Goal: Transaction & Acquisition: Book appointment/travel/reservation

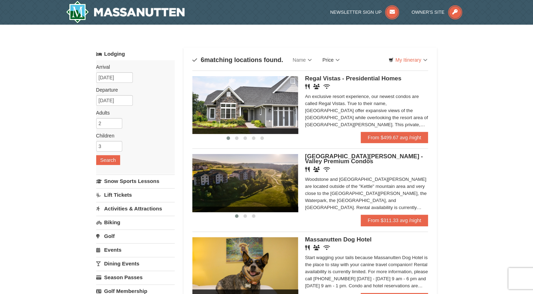
click at [335, 61] on link "Price" at bounding box center [331, 60] width 28 height 14
click at [344, 73] on link "Price (Low to High)" at bounding box center [345, 74] width 56 height 9
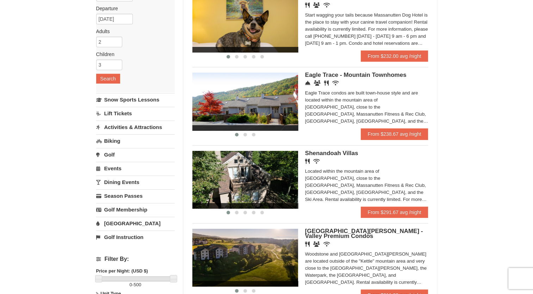
scroll to position [82, 0]
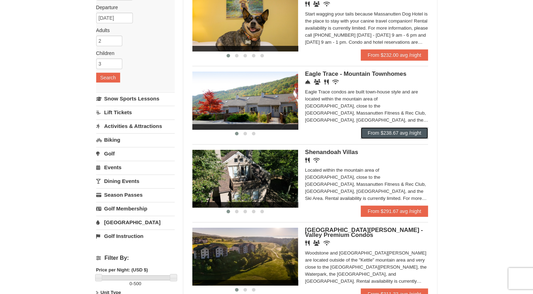
click at [397, 133] on link "From $238.67 avg /night" at bounding box center [394, 132] width 68 height 11
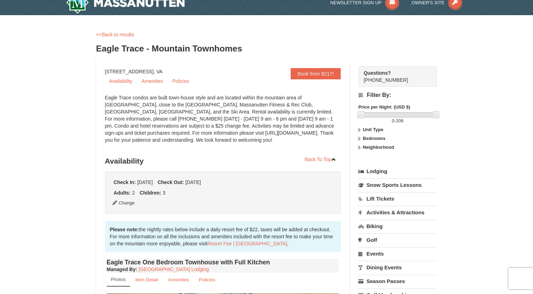
scroll to position [10, 0]
click at [374, 130] on strong "Unit Type" at bounding box center [373, 128] width 20 height 5
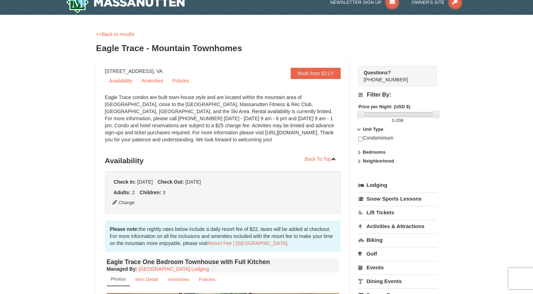
click at [379, 151] on strong "Bedrooms" at bounding box center [374, 151] width 23 height 5
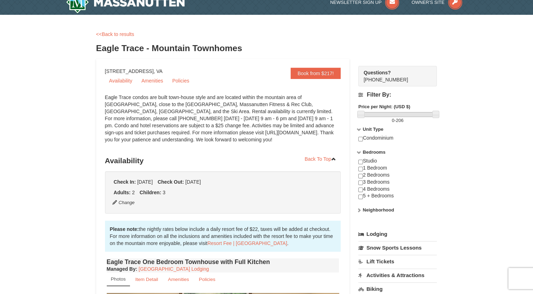
click at [389, 210] on strong "Neighborhood" at bounding box center [378, 209] width 31 height 5
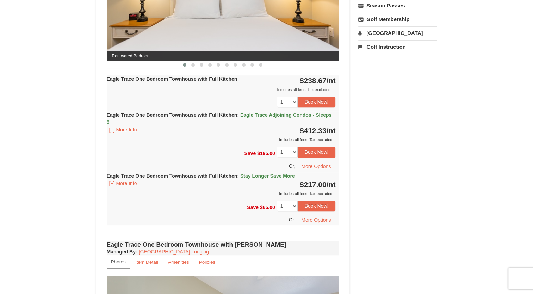
scroll to position [384, 0]
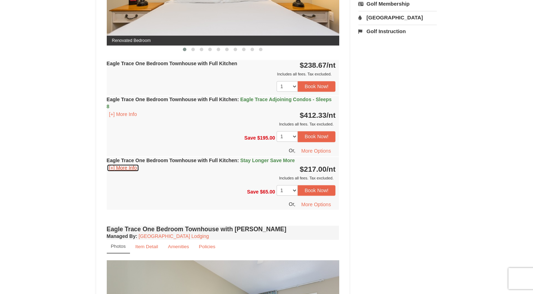
click at [125, 169] on button "[+] More Info" at bounding box center [123, 168] width 33 height 8
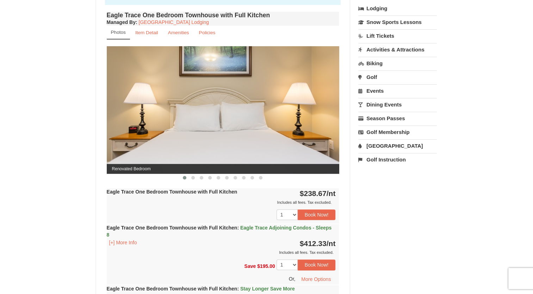
scroll to position [256, 0]
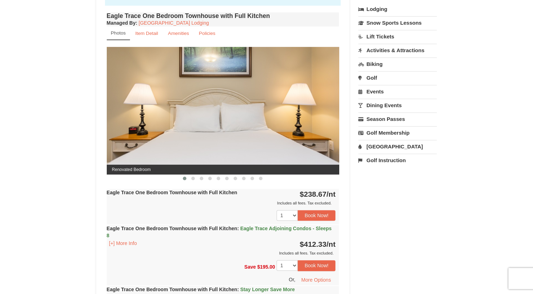
click at [329, 106] on img at bounding box center [223, 110] width 232 height 127
click at [195, 177] on button at bounding box center [193, 178] width 8 height 7
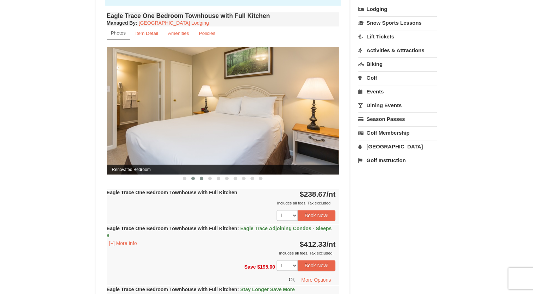
click at [203, 177] on button at bounding box center [201, 178] width 8 height 7
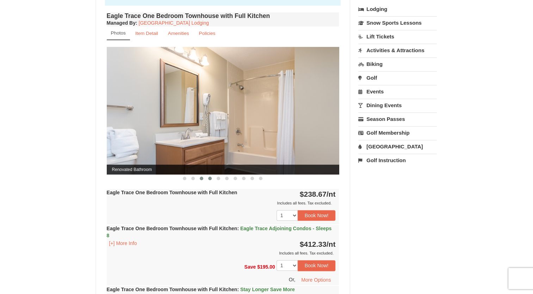
click at [210, 180] on button at bounding box center [210, 178] width 8 height 7
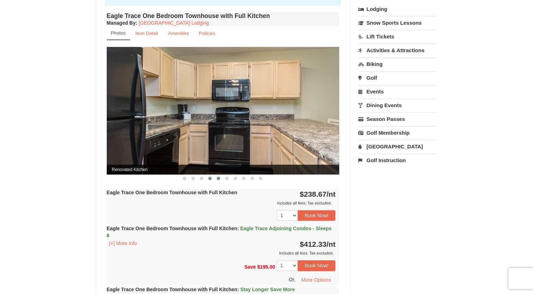
click at [221, 181] on button at bounding box center [218, 178] width 8 height 7
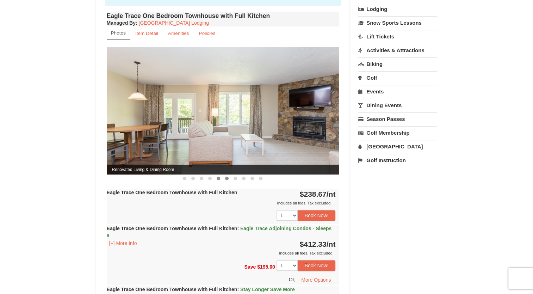
click at [226, 181] on button at bounding box center [226, 178] width 8 height 7
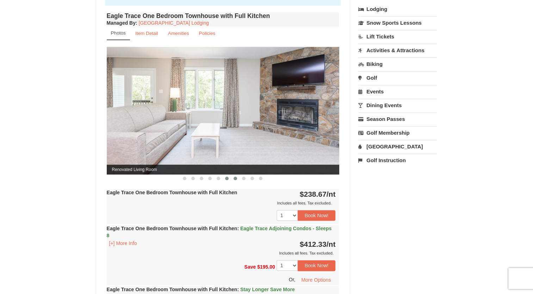
click at [235, 181] on button at bounding box center [235, 178] width 8 height 7
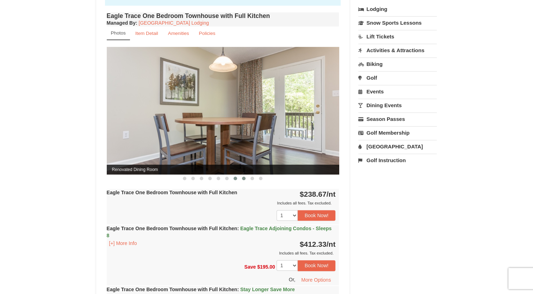
click at [245, 177] on span at bounding box center [244, 178] width 4 height 4
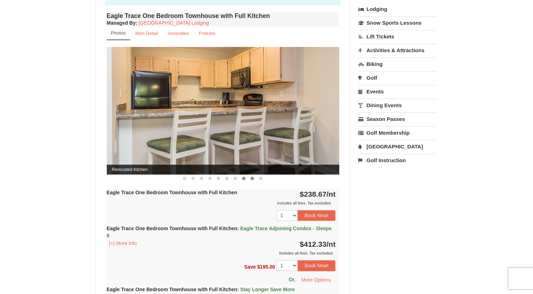
click at [250, 178] on span at bounding box center [252, 178] width 4 height 4
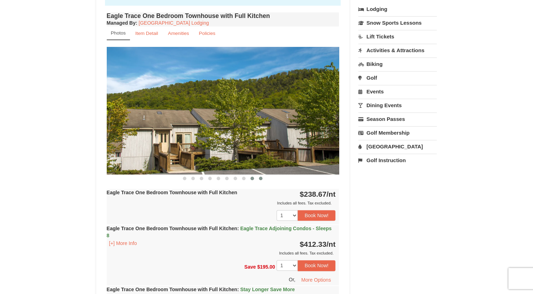
click at [261, 178] on span at bounding box center [261, 178] width 4 height 4
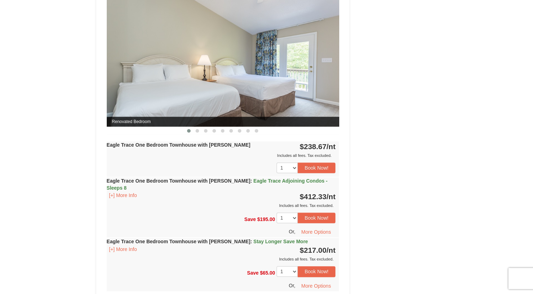
scroll to position [739, 0]
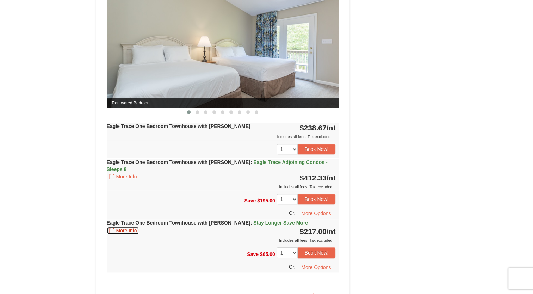
click at [135, 226] on button "[+] More Info" at bounding box center [123, 230] width 33 height 8
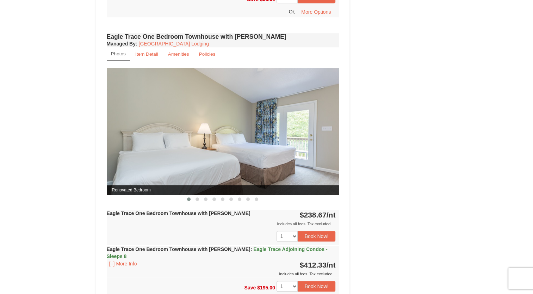
scroll to position [576, 0]
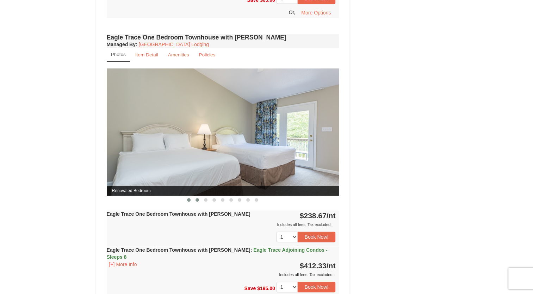
click at [197, 198] on span at bounding box center [197, 200] width 4 height 4
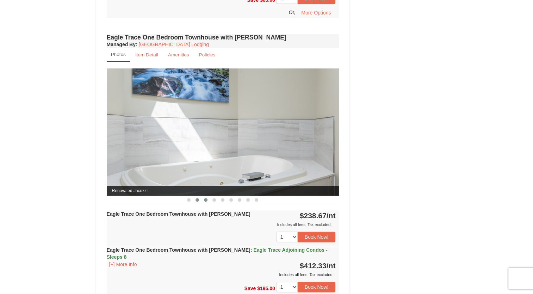
click at [209, 198] on button at bounding box center [205, 199] width 8 height 7
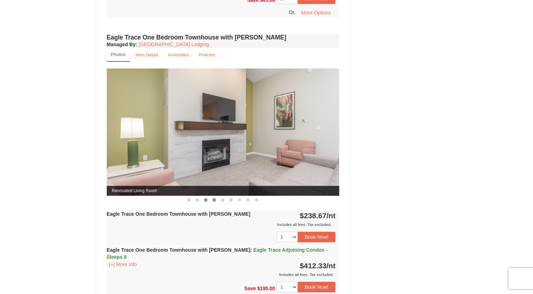
click at [215, 198] on span at bounding box center [214, 200] width 4 height 4
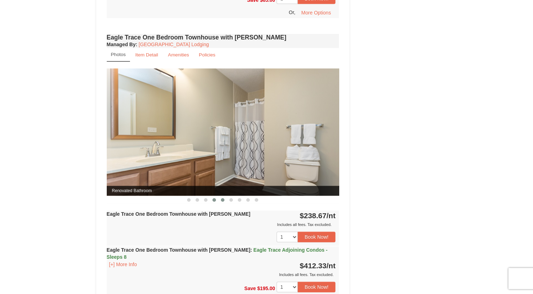
click at [224, 200] on button at bounding box center [222, 199] width 8 height 7
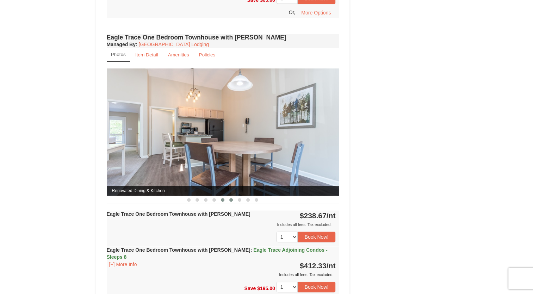
click at [232, 200] on button at bounding box center [231, 199] width 8 height 7
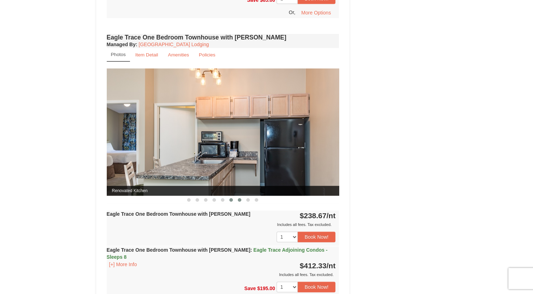
click at [239, 200] on button at bounding box center [239, 199] width 8 height 7
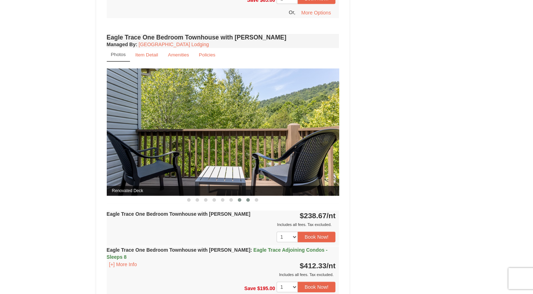
click at [247, 199] on span at bounding box center [248, 200] width 4 height 4
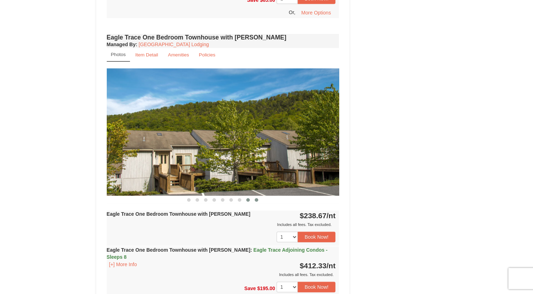
click at [257, 199] on span at bounding box center [257, 200] width 4 height 4
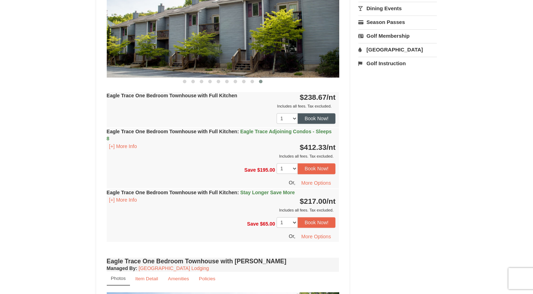
scroll to position [392, 0]
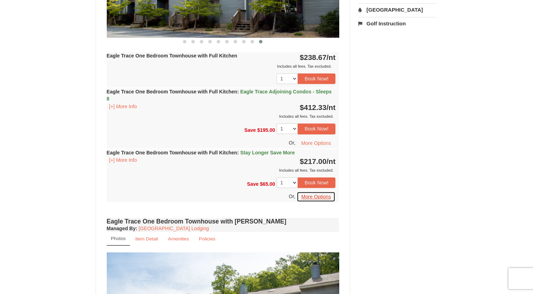
click at [318, 195] on button "More Options" at bounding box center [315, 196] width 39 height 11
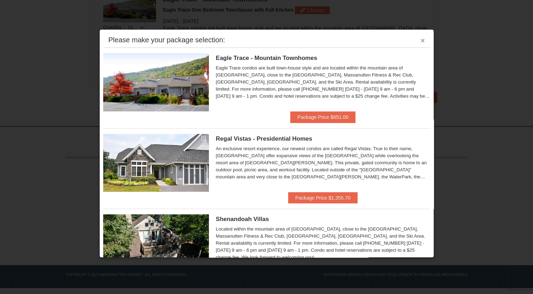
click at [420, 38] on button "×" at bounding box center [422, 40] width 4 height 7
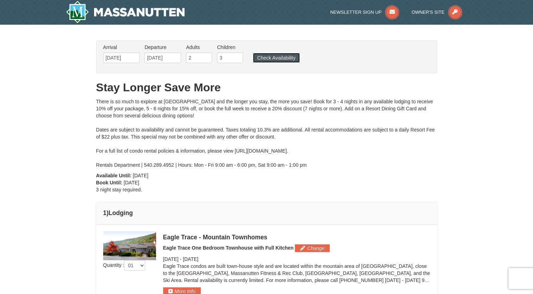
click at [290, 58] on button "Check Availability" at bounding box center [276, 58] width 47 height 10
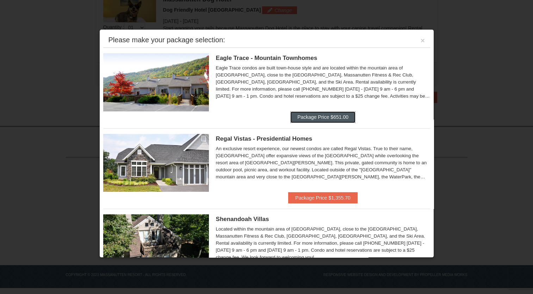
click at [342, 114] on button "Package Price $651.00" at bounding box center [322, 116] width 65 height 11
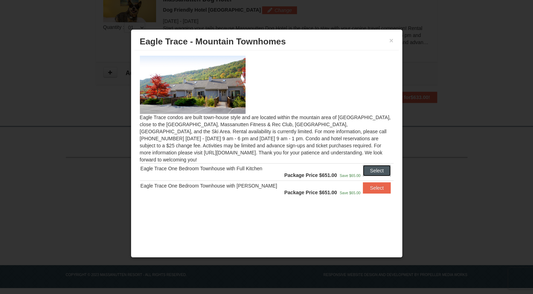
click at [380, 165] on button "Select" at bounding box center [377, 170] width 28 height 11
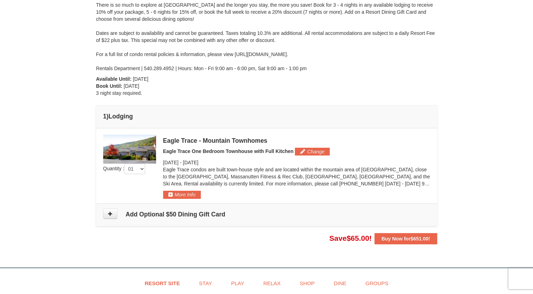
scroll to position [98, 0]
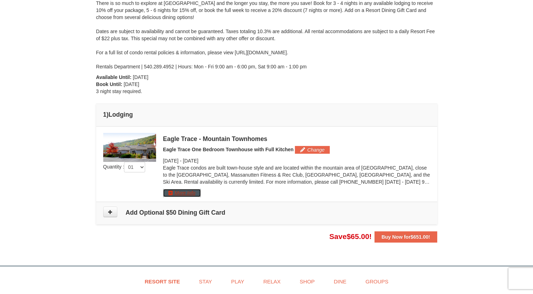
click at [194, 193] on button "More Info" at bounding box center [182, 193] width 38 height 8
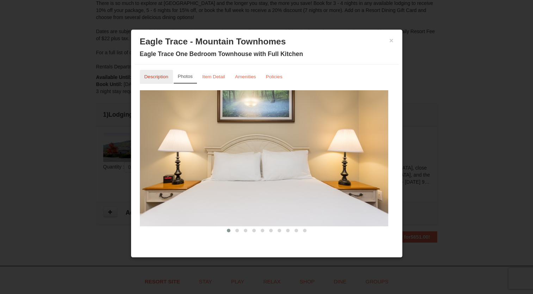
click at [161, 76] on small "Description" at bounding box center [156, 76] width 24 height 5
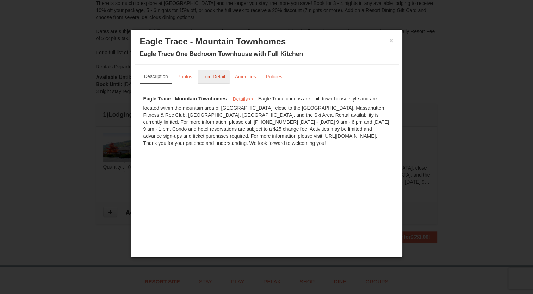
click at [221, 77] on small "Item Detail" at bounding box center [213, 76] width 23 height 5
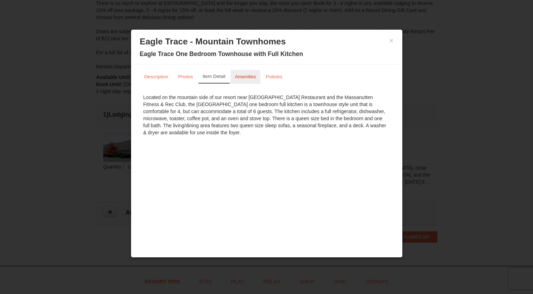
click at [239, 80] on link "Amenities" at bounding box center [245, 77] width 30 height 14
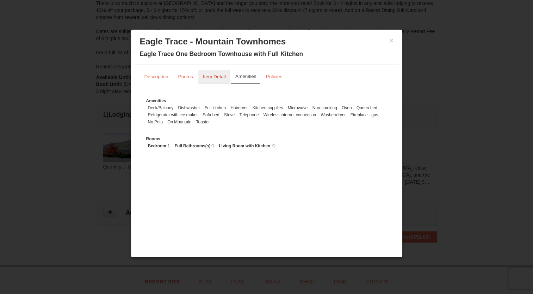
click at [215, 79] on small "Item Detail" at bounding box center [214, 76] width 23 height 5
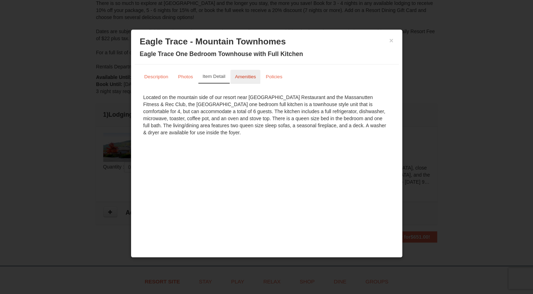
click at [242, 78] on small "Amenities" at bounding box center [245, 76] width 21 height 5
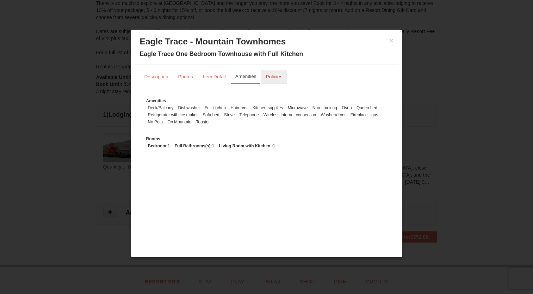
click at [269, 80] on link "Policies" at bounding box center [274, 77] width 26 height 14
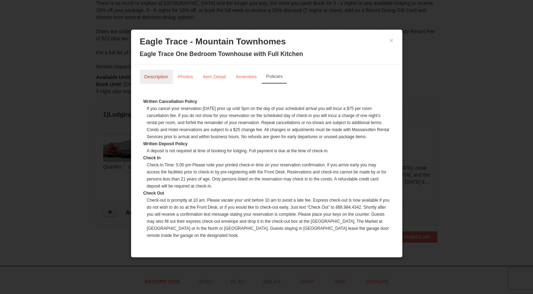
click at [158, 78] on small "Description" at bounding box center [156, 76] width 24 height 5
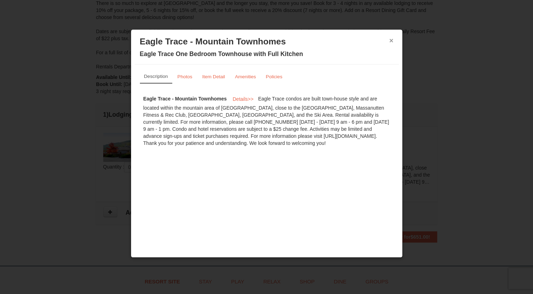
click at [390, 40] on button "×" at bounding box center [391, 40] width 4 height 7
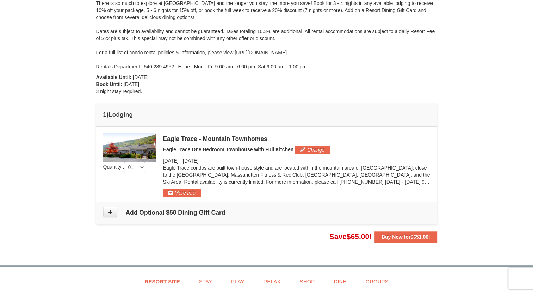
click at [390, 40] on div "There is so much to explore at Massanutten Resort and the longer you stay, the …" at bounding box center [266, 35] width 341 height 70
